Goal: Task Accomplishment & Management: Use online tool/utility

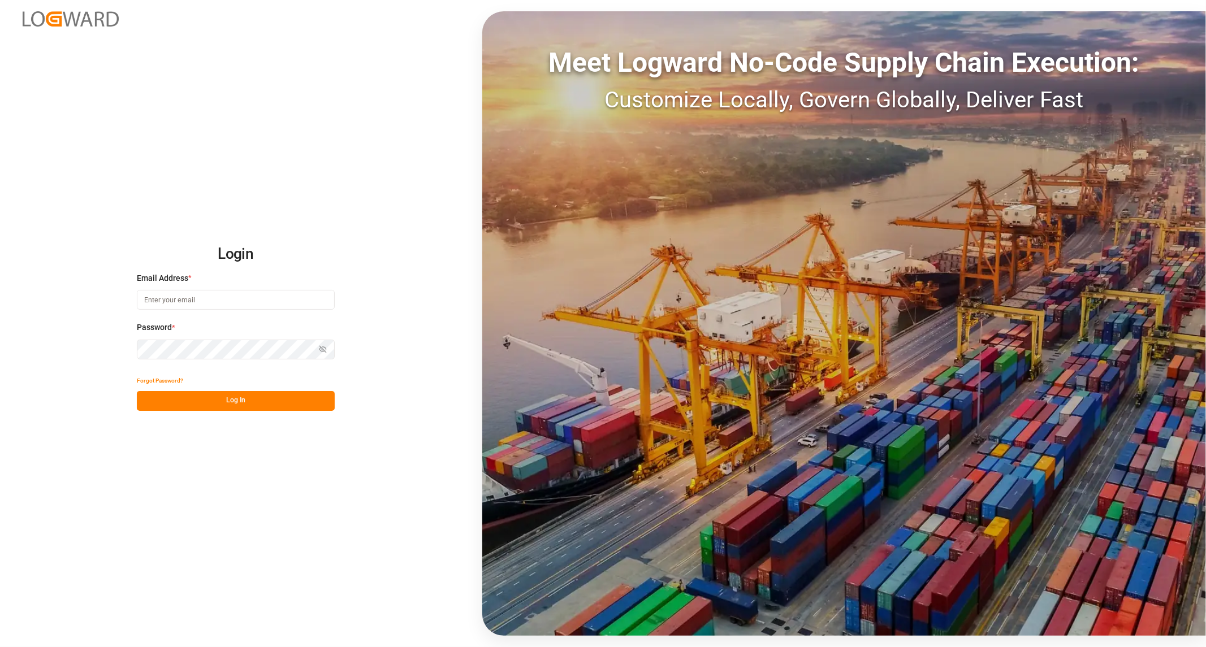
click at [232, 302] on input at bounding box center [236, 300] width 198 height 20
type input "[PERSON_NAME][EMAIL_ADDRESS][PERSON_NAME][DOMAIN_NAME]"
drag, startPoint x: 229, startPoint y: 404, endPoint x: 225, endPoint y: 410, distance: 7.2
click at [229, 405] on button "Log In" at bounding box center [236, 401] width 198 height 20
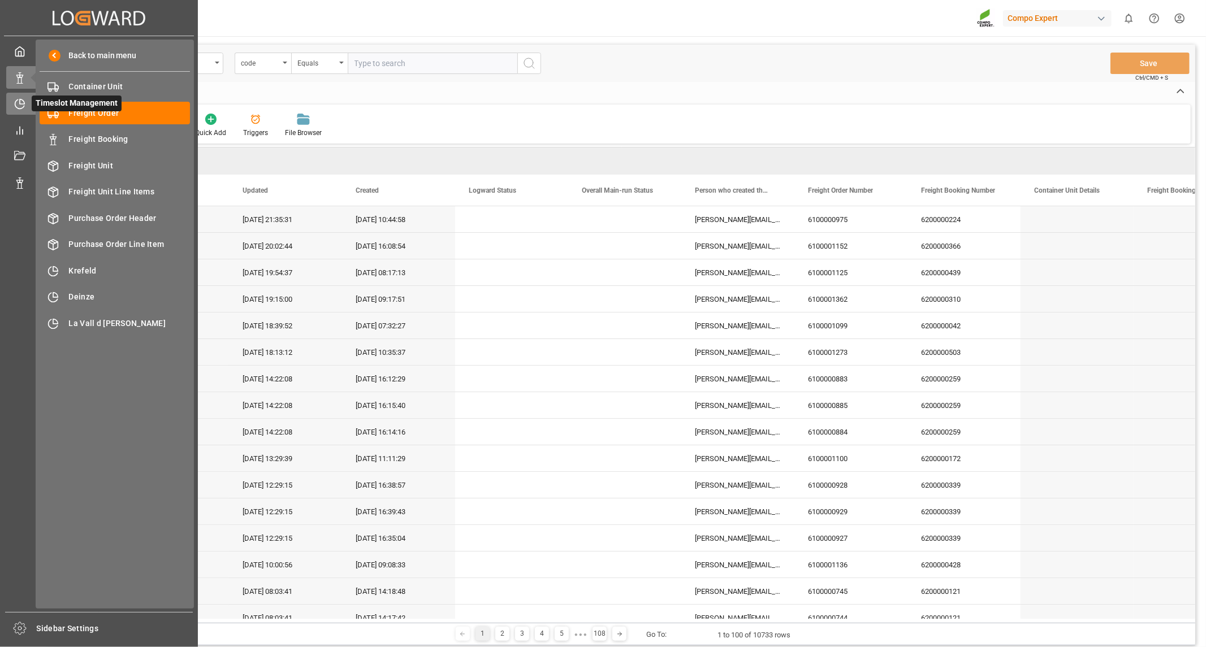
click at [12, 99] on div at bounding box center [15, 104] width 19 height 12
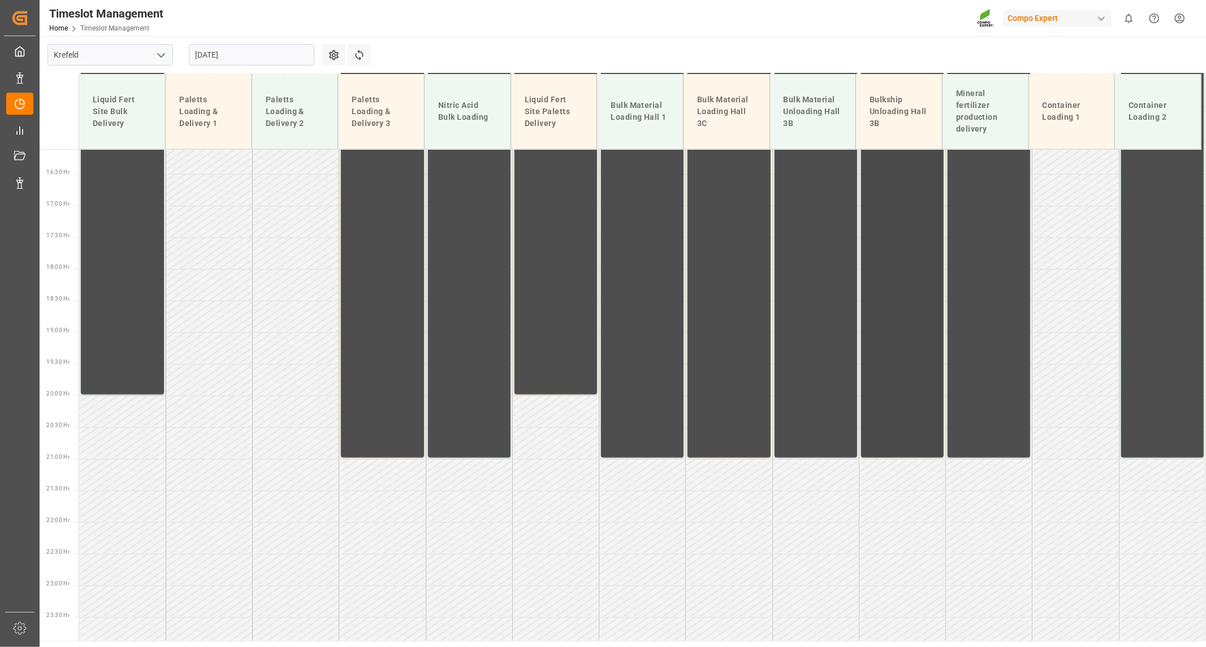
scroll to position [1027, 0]
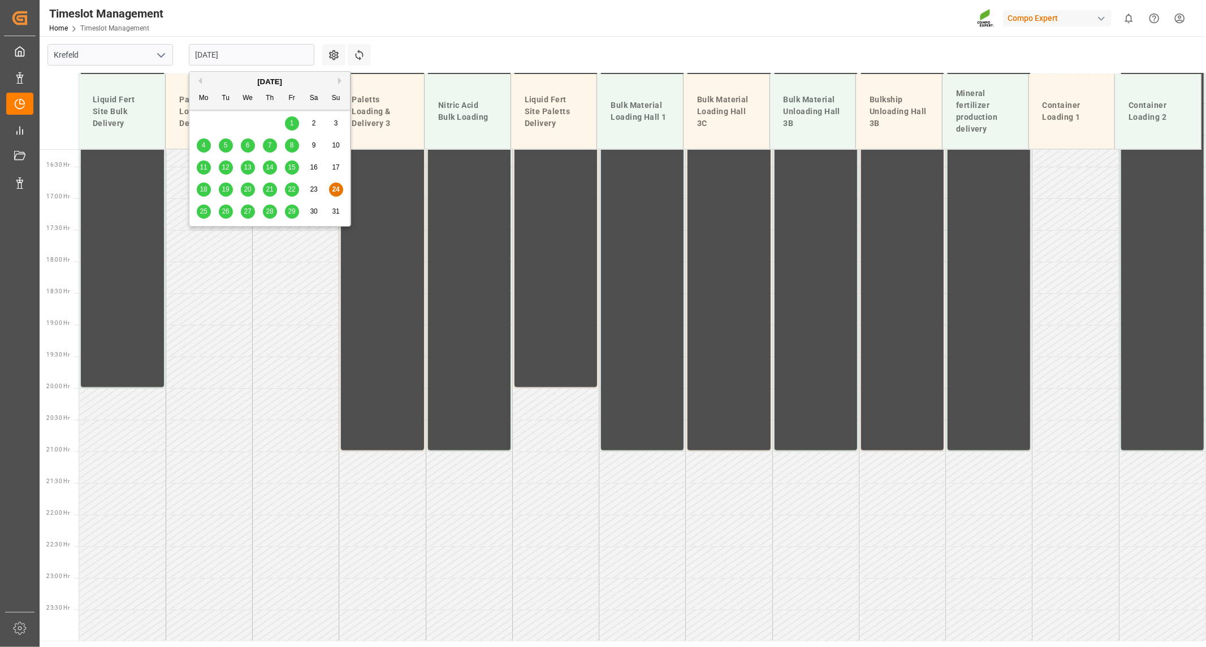
click at [274, 49] on input "[DATE]" at bounding box center [251, 54] width 125 height 21
click at [205, 192] on span "18" at bounding box center [203, 189] width 7 height 8
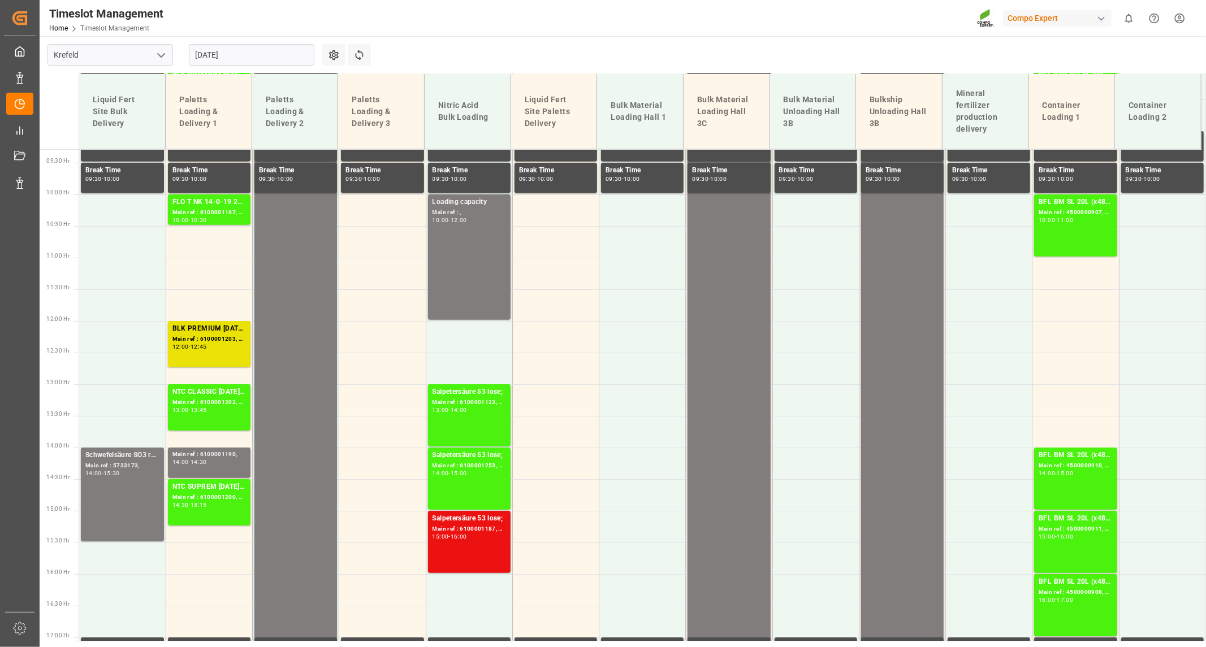
scroll to position [525, 0]
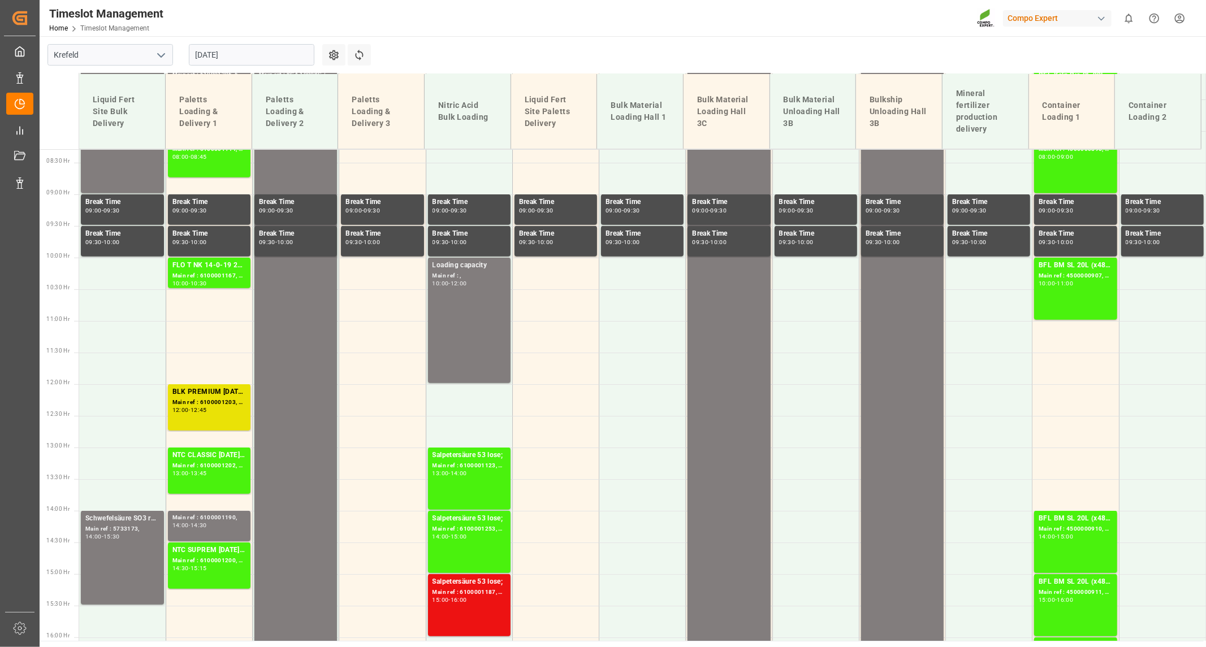
click at [240, 60] on input "[DATE]" at bounding box center [251, 54] width 125 height 21
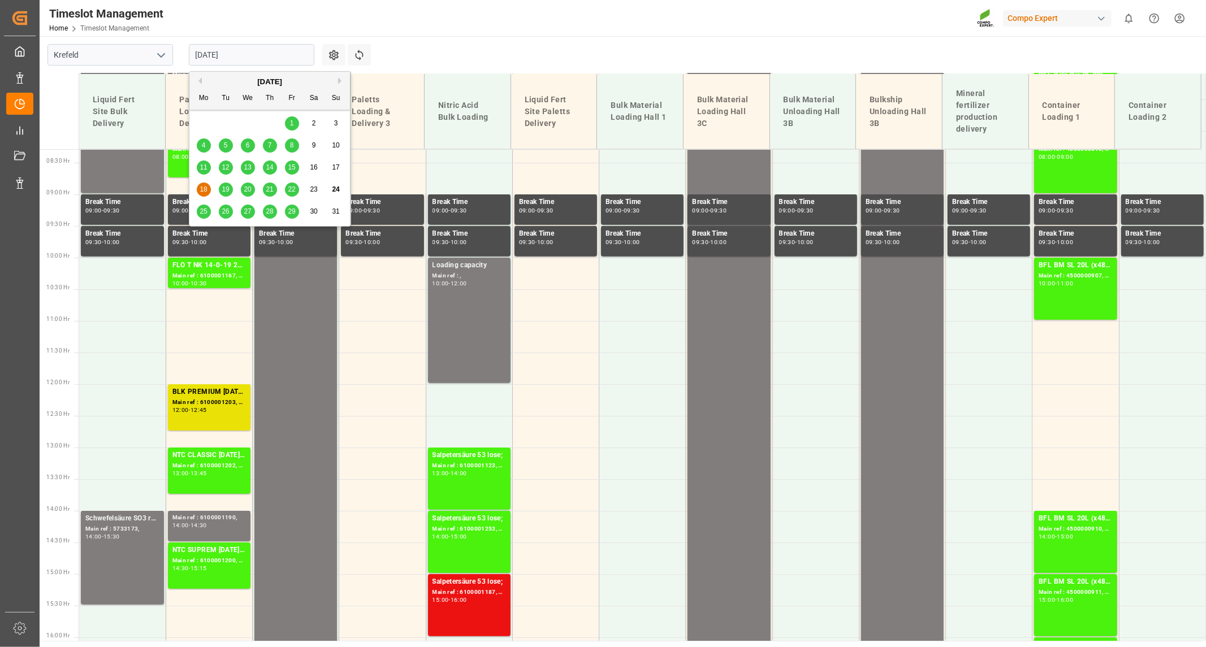
click at [226, 189] on span "19" at bounding box center [225, 189] width 7 height 8
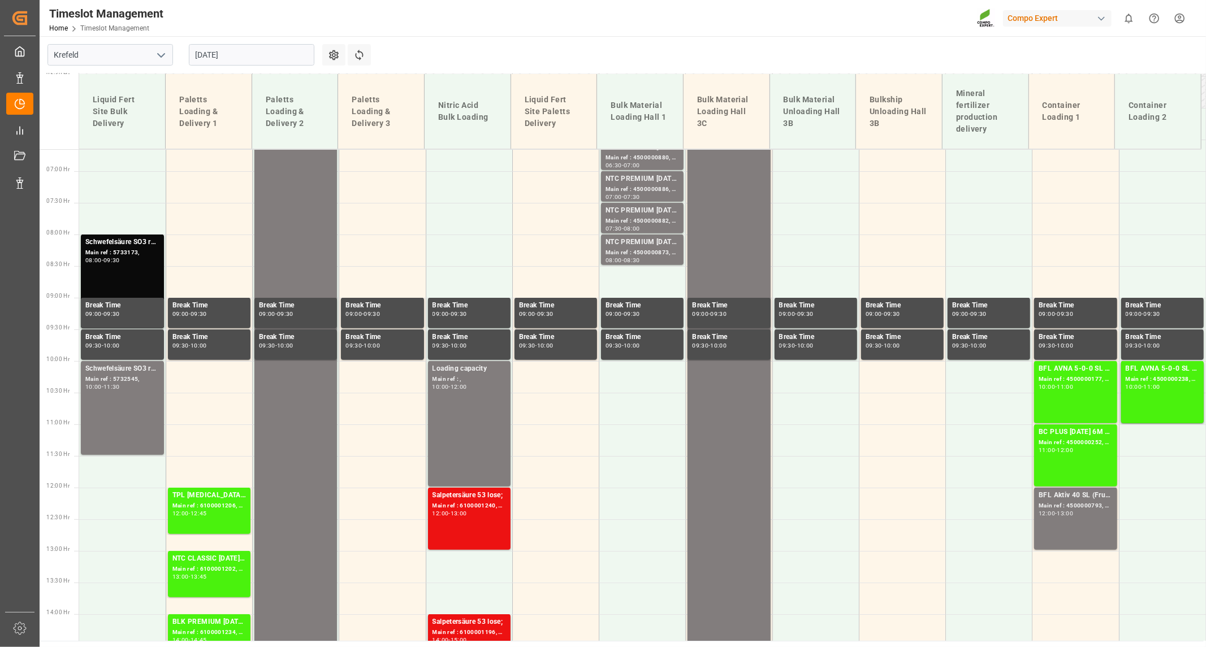
scroll to position [399, 0]
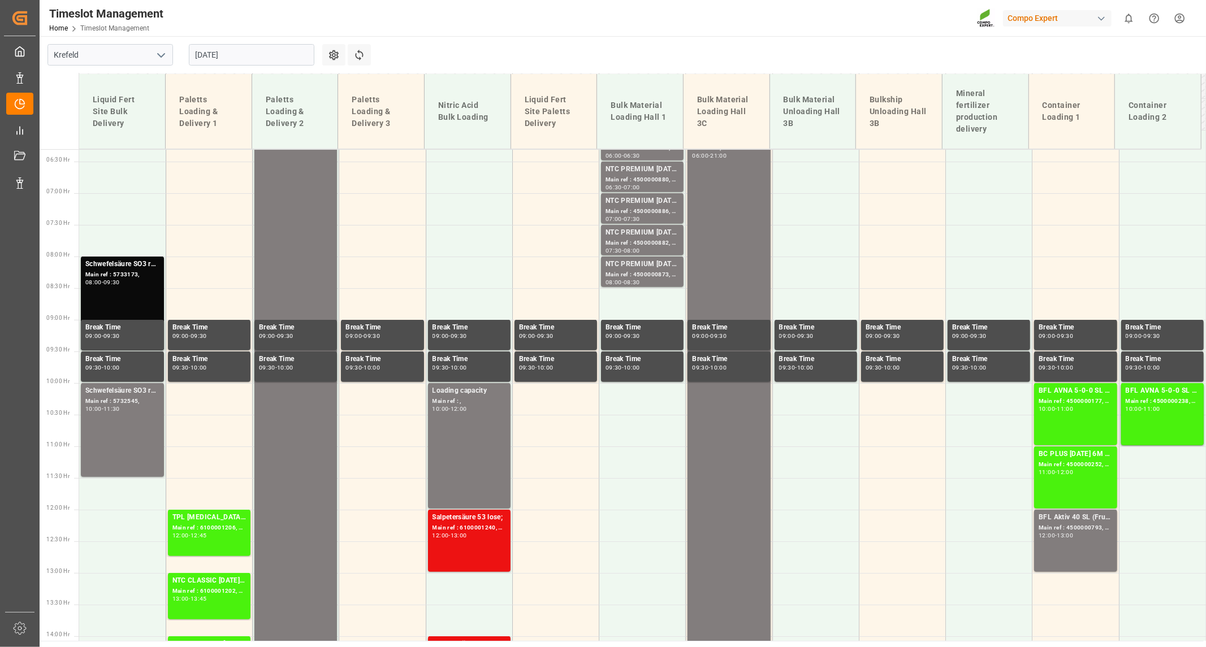
click at [241, 47] on input "[DATE]" at bounding box center [251, 54] width 125 height 21
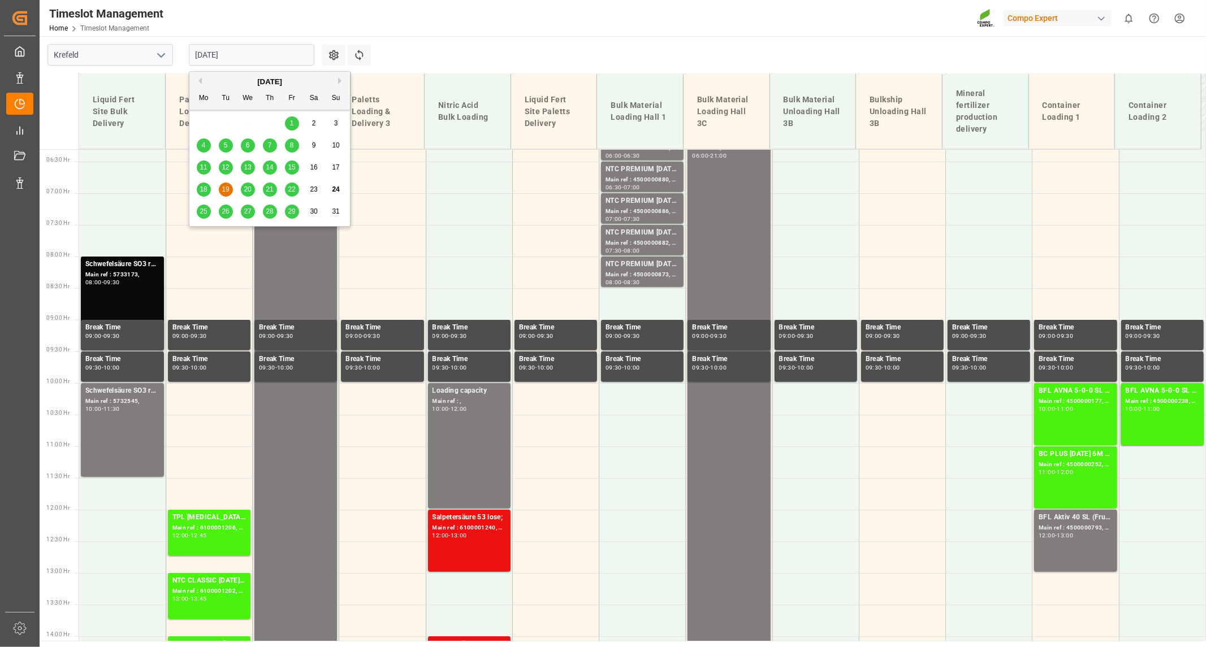
click at [251, 193] on span "20" at bounding box center [247, 189] width 7 height 8
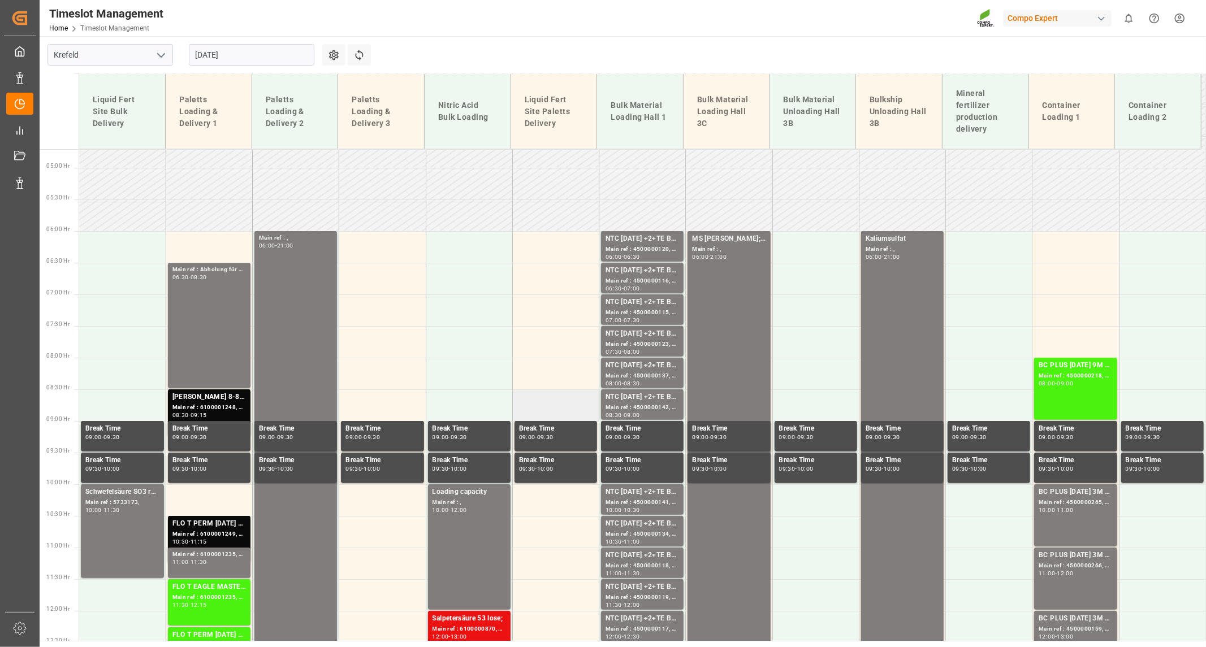
scroll to position [266, 0]
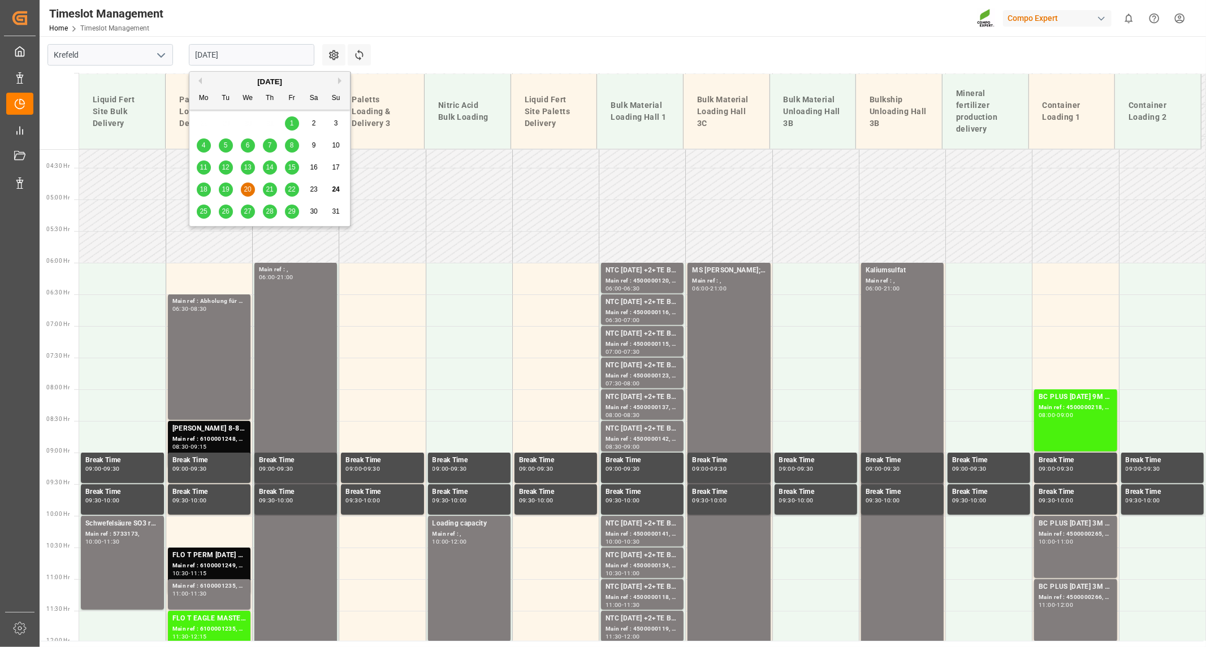
click at [260, 55] on input "[DATE]" at bounding box center [251, 54] width 125 height 21
click at [270, 189] on span "21" at bounding box center [269, 189] width 7 height 8
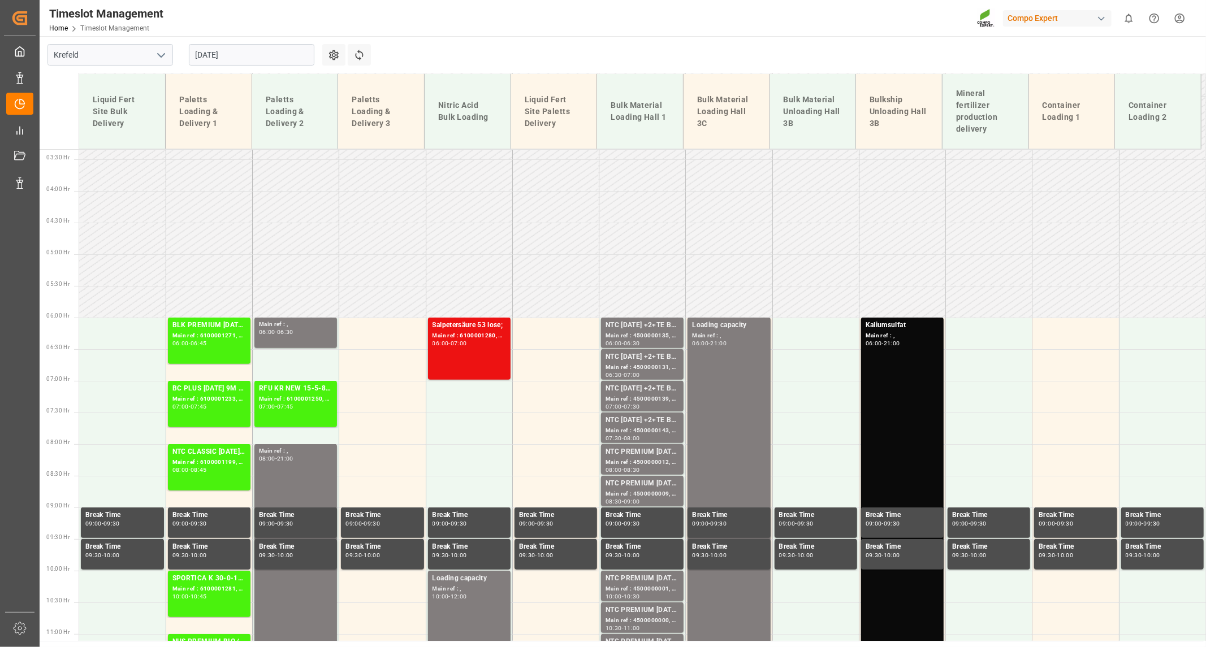
scroll to position [211, 0]
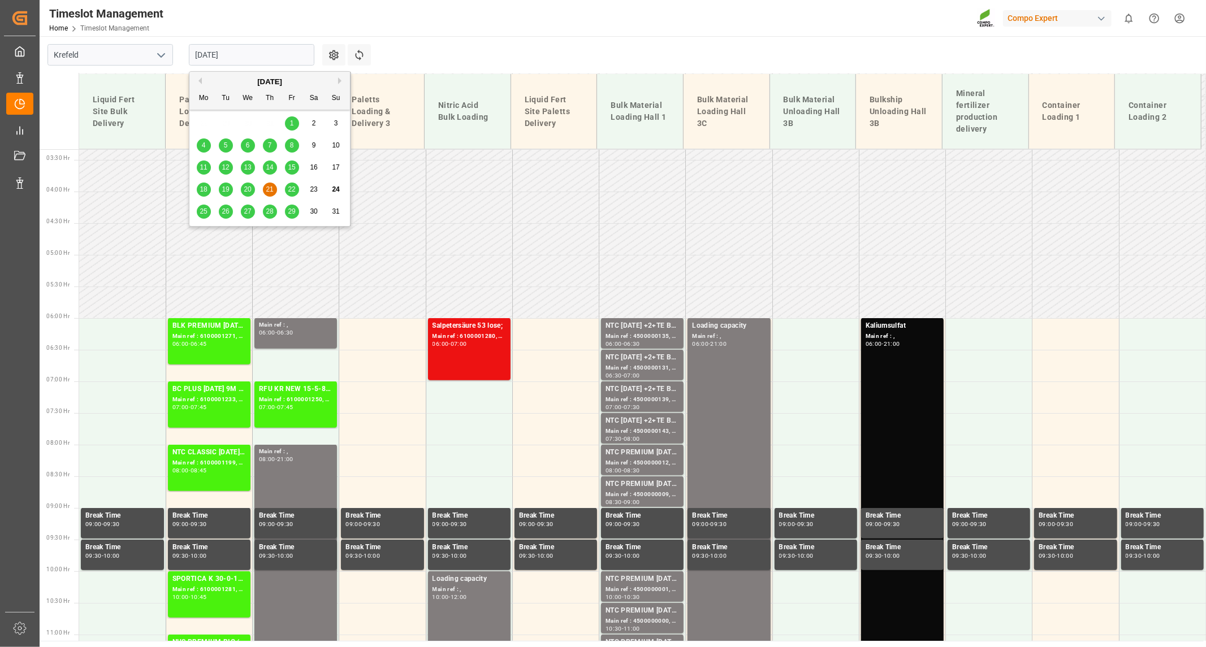
drag, startPoint x: 262, startPoint y: 55, endPoint x: 281, endPoint y: 102, distance: 51.2
click at [262, 55] on input "[DATE]" at bounding box center [251, 54] width 125 height 21
click at [291, 188] on span "22" at bounding box center [291, 189] width 7 height 8
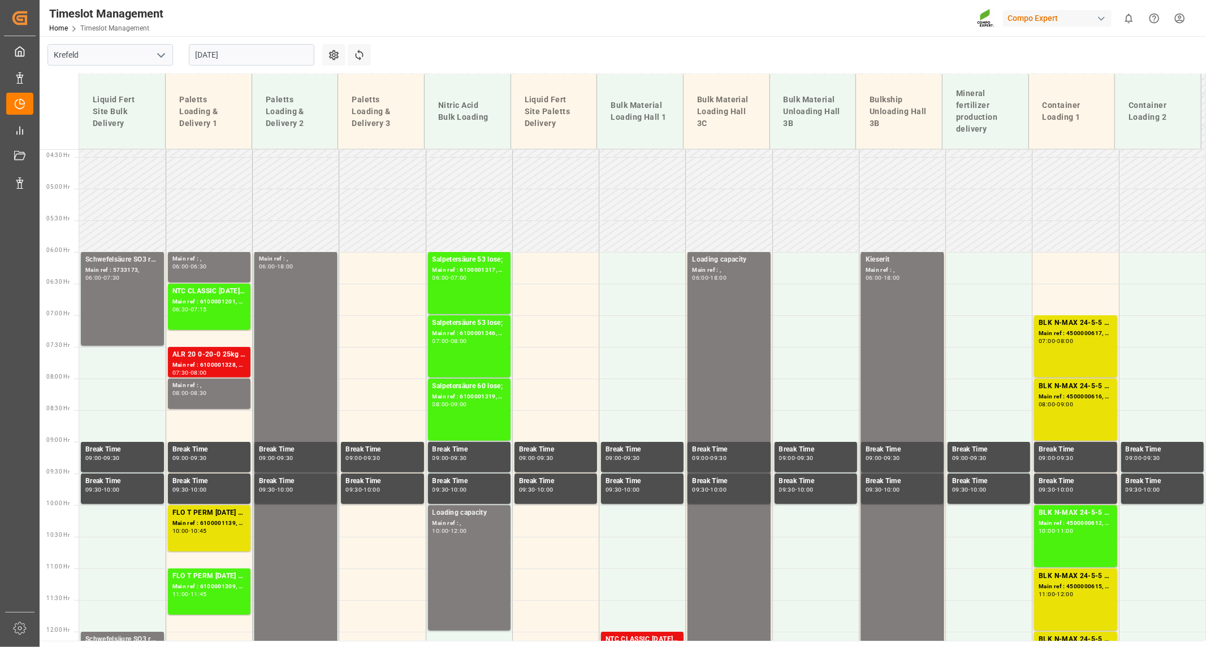
scroll to position [148, 0]
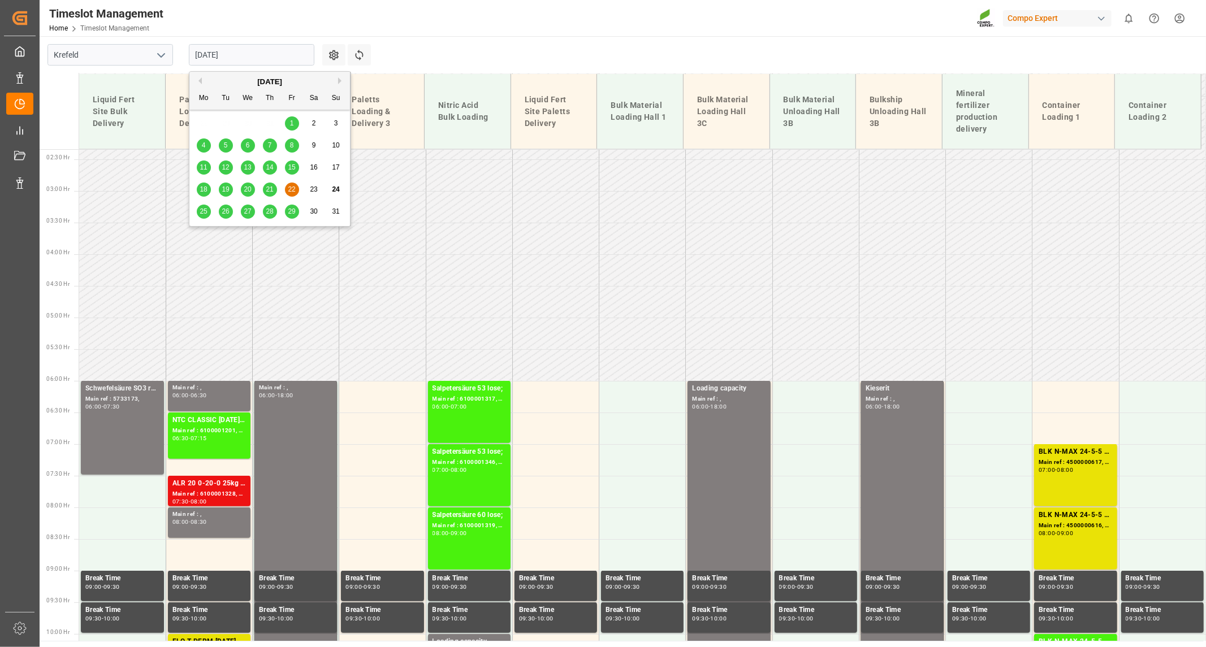
click at [256, 53] on input "[DATE]" at bounding box center [251, 54] width 125 height 21
click at [207, 216] on div "25" at bounding box center [204, 212] width 14 height 14
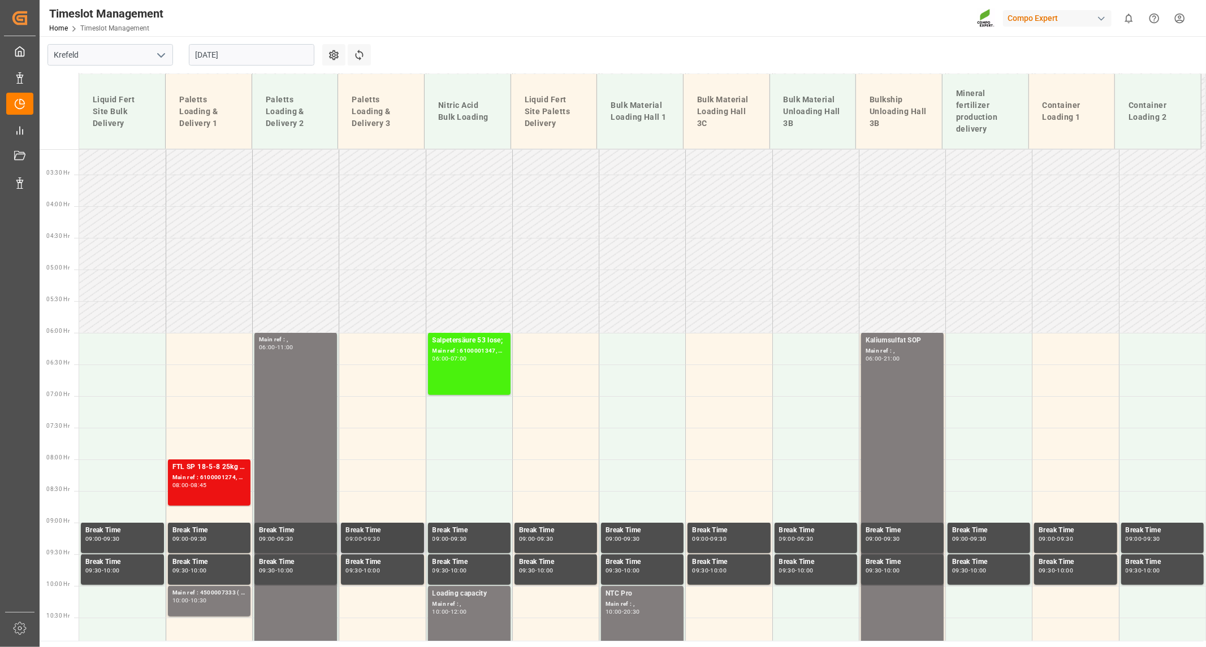
scroll to position [23, 0]
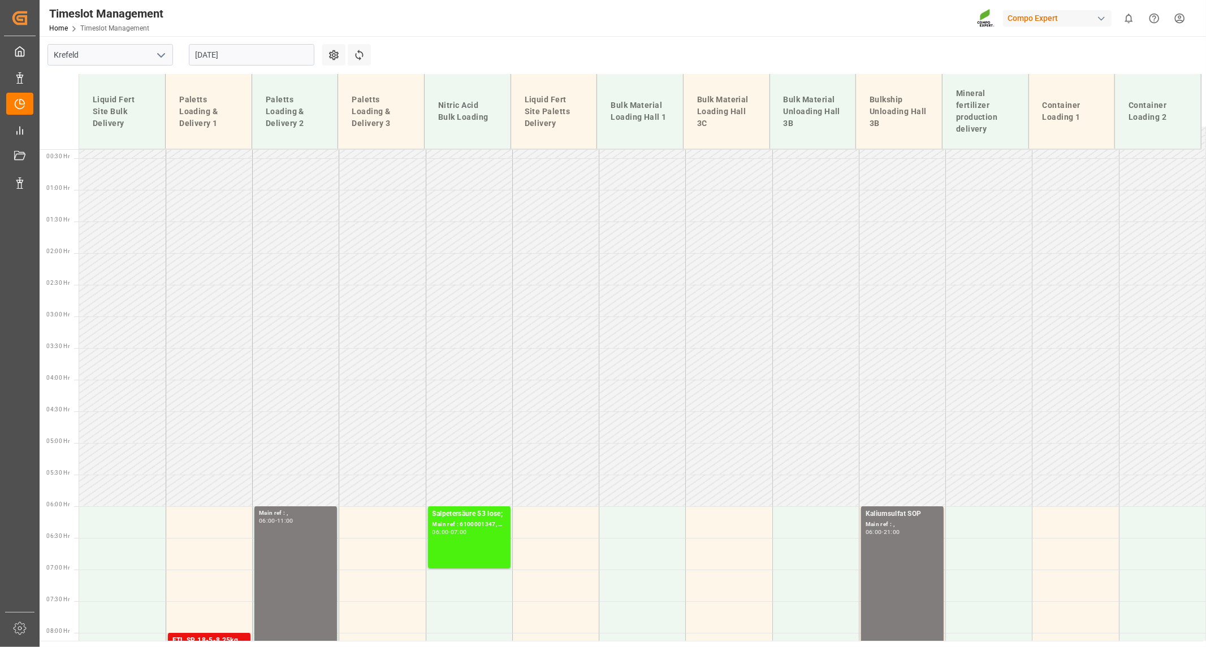
click at [251, 60] on input "[DATE]" at bounding box center [251, 54] width 125 height 21
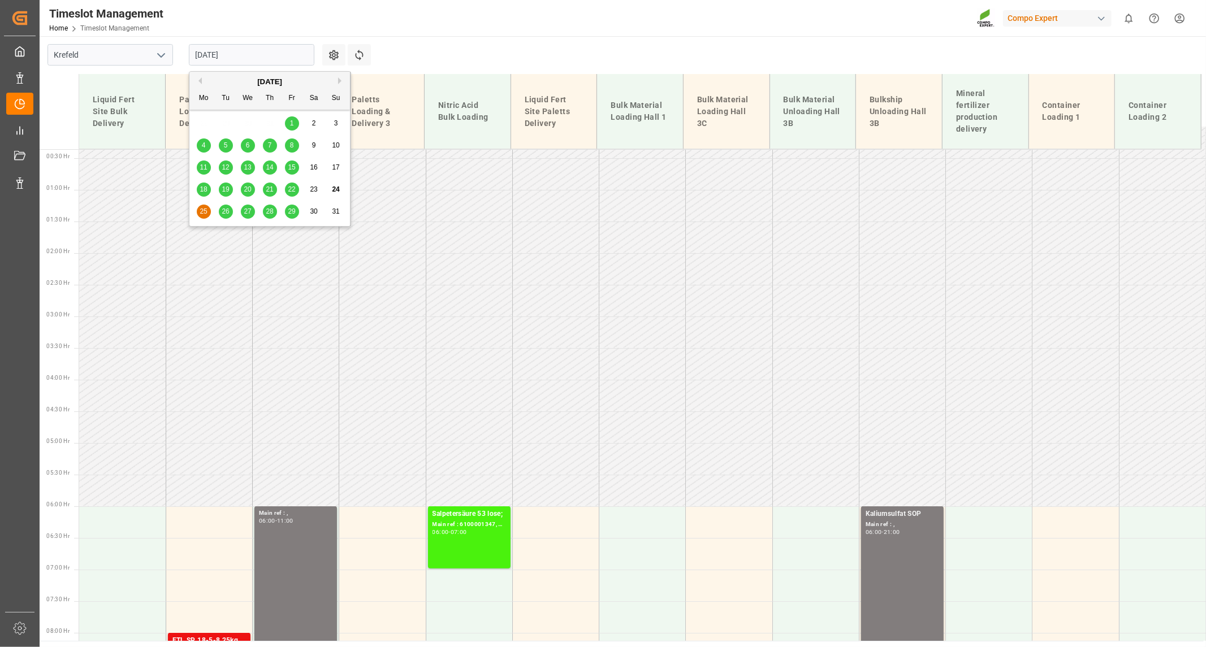
click at [229, 213] on span "26" at bounding box center [225, 211] width 7 height 8
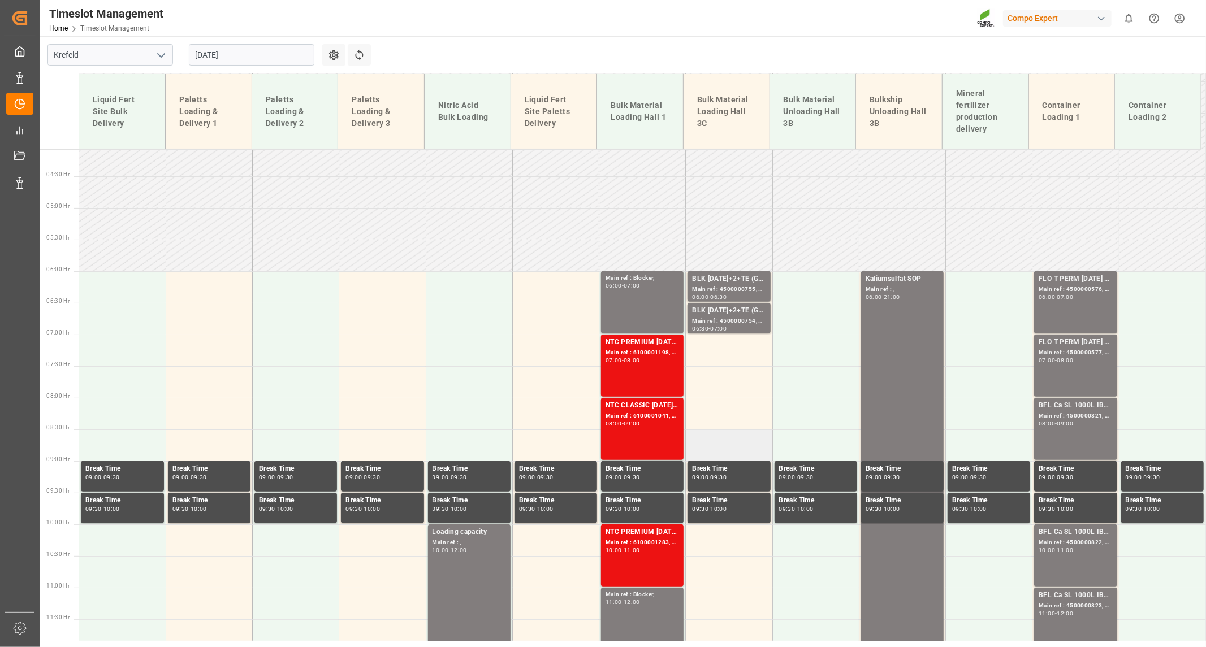
scroll to position [257, 0]
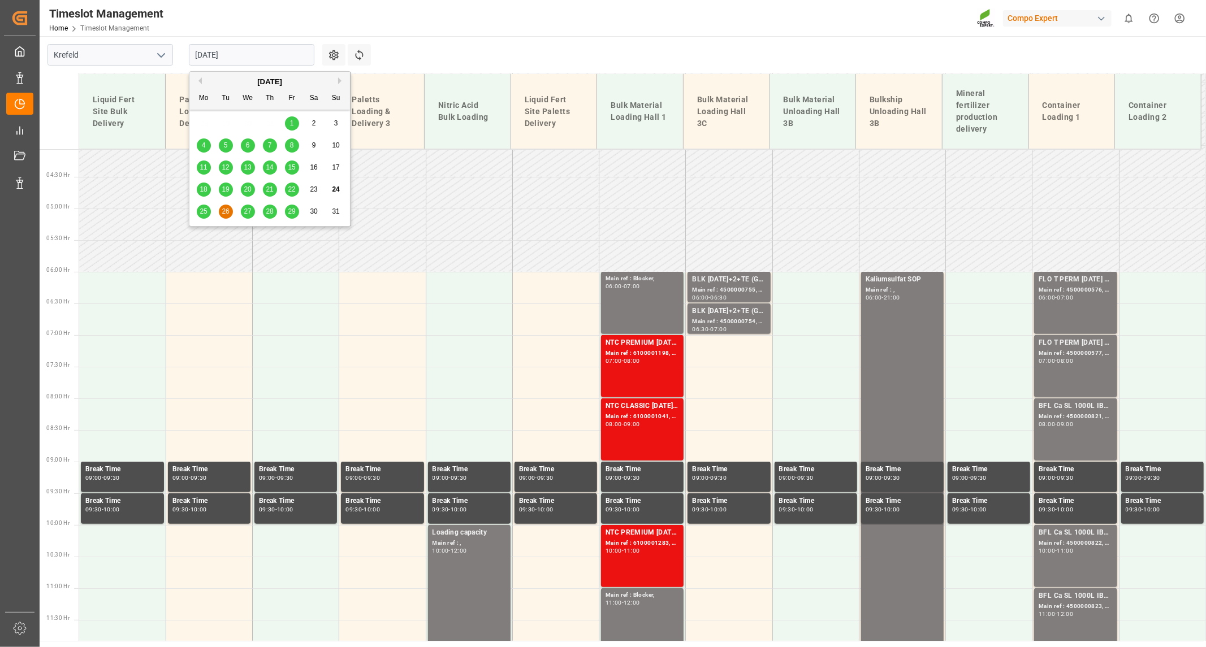
drag, startPoint x: 246, startPoint y: 54, endPoint x: 252, endPoint y: 68, distance: 15.7
click at [246, 55] on input "[DATE]" at bounding box center [251, 54] width 125 height 21
click at [288, 188] on span "22" at bounding box center [291, 189] width 7 height 8
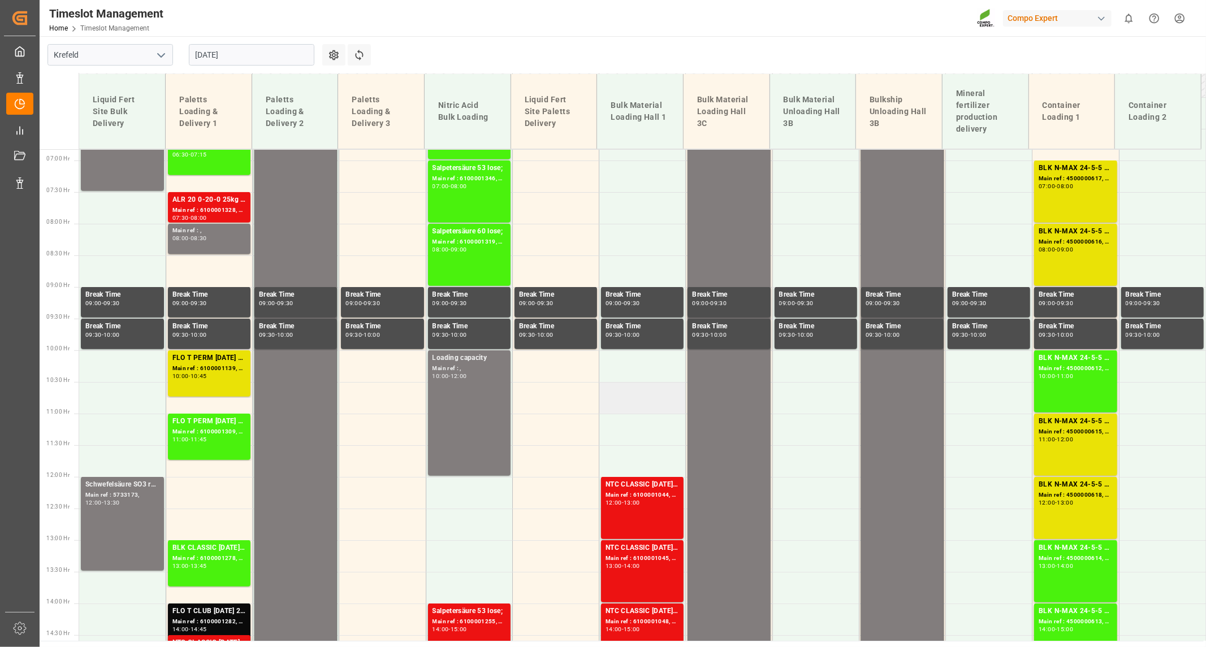
scroll to position [588, 0]
